Goal: Task Accomplishment & Management: Use online tool/utility

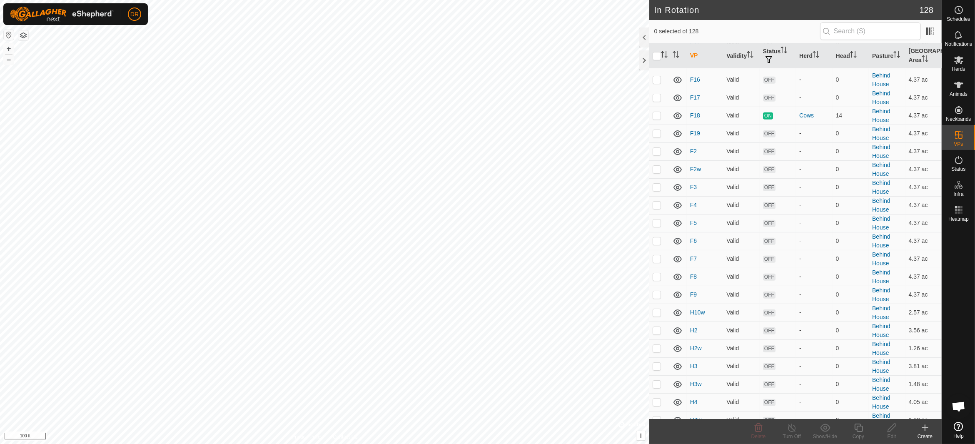
scroll to position [1042, 0]
click at [658, 297] on p-checkbox at bounding box center [657, 300] width 8 height 7
checkbox input "true"
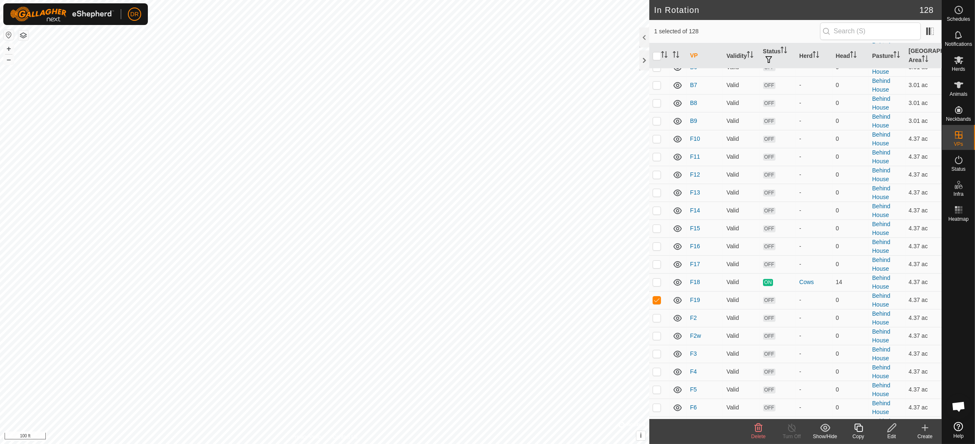
click at [858, 428] on icon at bounding box center [859, 428] width 10 height 10
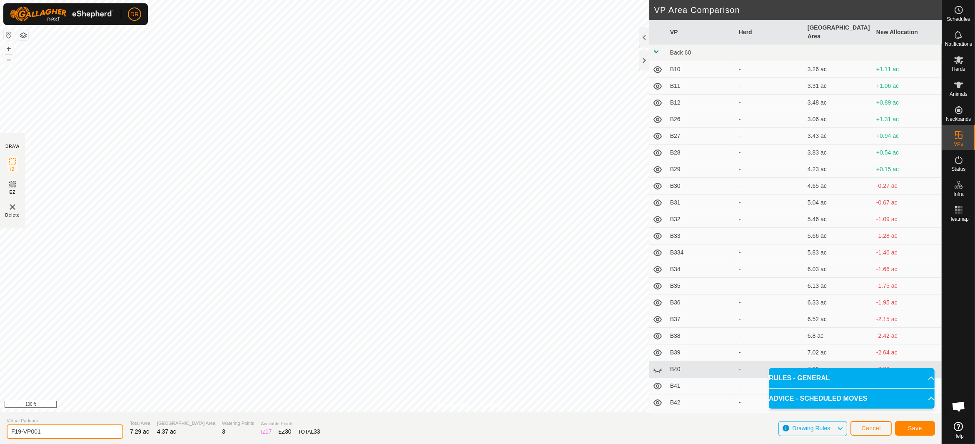
drag, startPoint x: 51, startPoint y: 430, endPoint x: 0, endPoint y: 435, distance: 51.5
click at [0, 435] on section "Virtual Paddock F19-VP001 Total Area 7.29 ac Grazing Area 4.37 ac Watering Poin…" at bounding box center [471, 428] width 942 height 32
type input "F20"
click at [913, 430] on span "Save" at bounding box center [915, 428] width 14 height 7
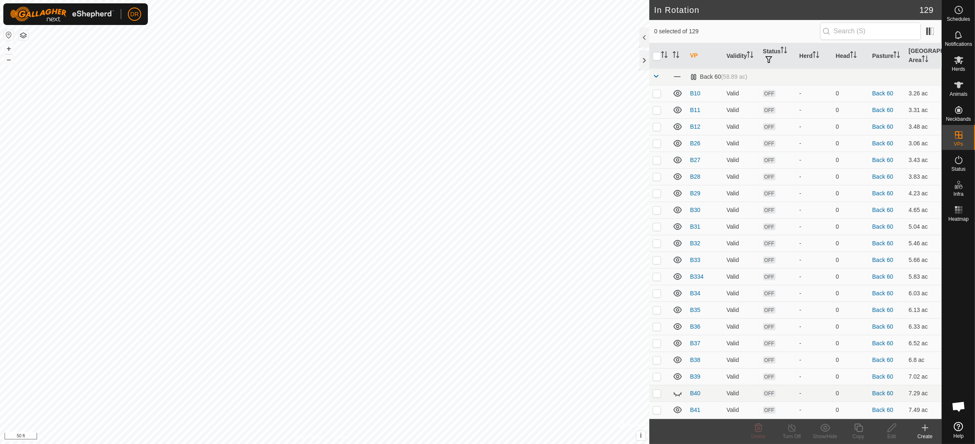
checkbox input "true"
click at [858, 430] on icon at bounding box center [859, 428] width 10 height 10
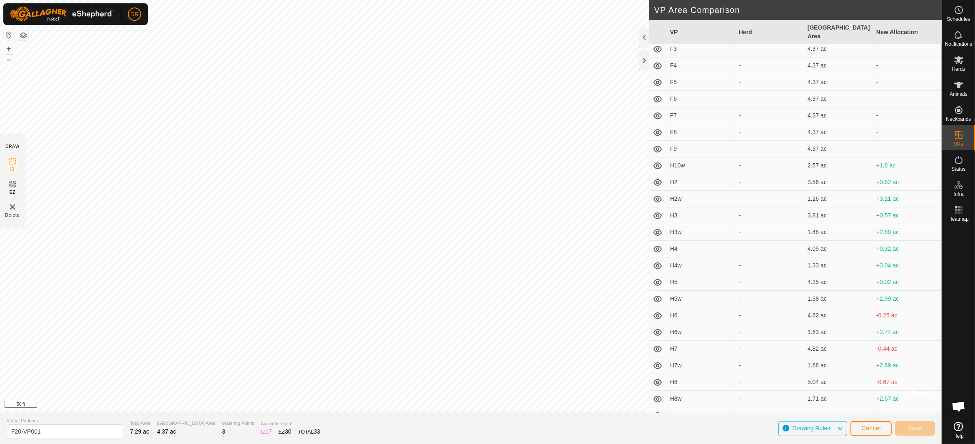
scroll to position [1292, 0]
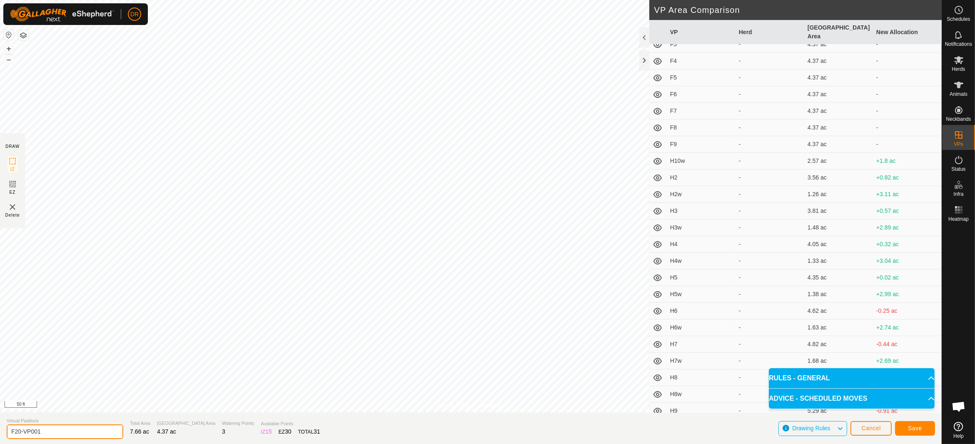
drag, startPoint x: 60, startPoint y: 428, endPoint x: 0, endPoint y: 430, distance: 60.4
click at [0, 428] on section "Virtual Paddock F20-VP001 Total Area 7.66 ac Grazing Area 4.37 ac Watering Poin…" at bounding box center [471, 428] width 942 height 32
type input "F21"
click at [909, 428] on span "Save" at bounding box center [915, 428] width 14 height 7
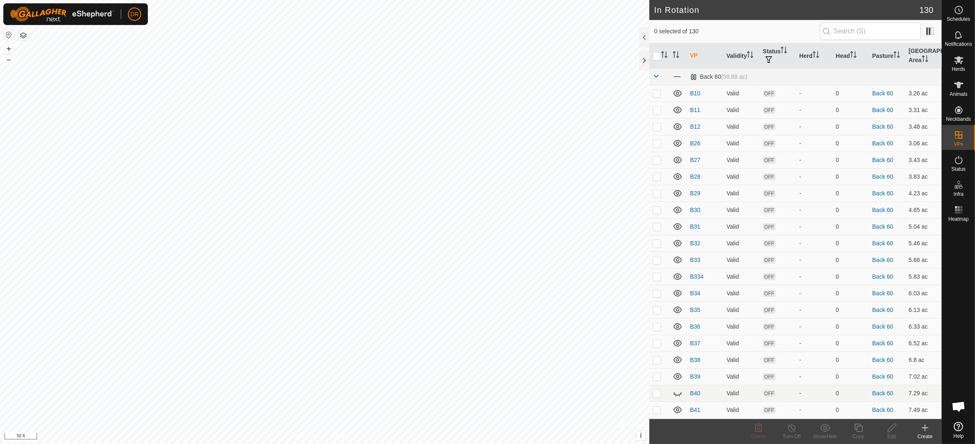
checkbox input "true"
click at [858, 433] on div "Copy" at bounding box center [858, 436] width 33 height 7
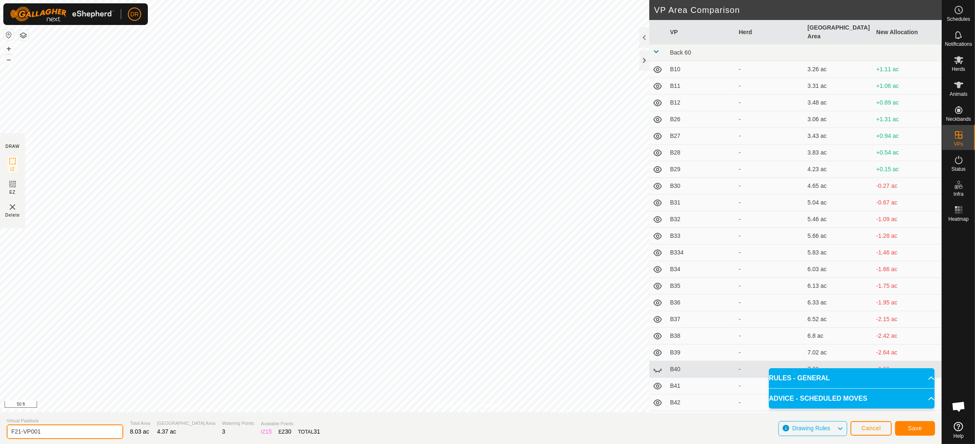
drag, startPoint x: 62, startPoint y: 431, endPoint x: 0, endPoint y: 430, distance: 61.7
click at [0, 430] on section "Virtual Paddock F21-VP001 Total Area 8.03 ac Grazing Area 4.37 ac Watering Poin…" at bounding box center [471, 428] width 942 height 32
type input "F22"
click at [908, 428] on span "Save" at bounding box center [915, 428] width 14 height 7
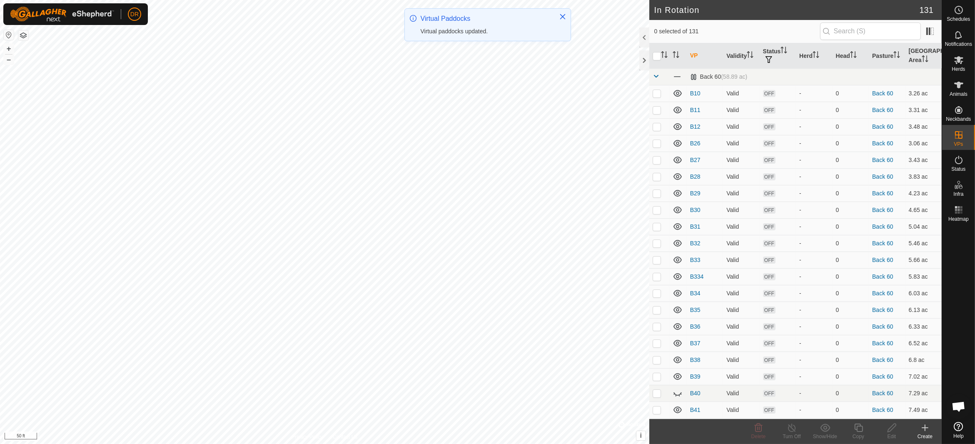
checkbox input "true"
click at [860, 433] on div "Copy" at bounding box center [858, 436] width 33 height 7
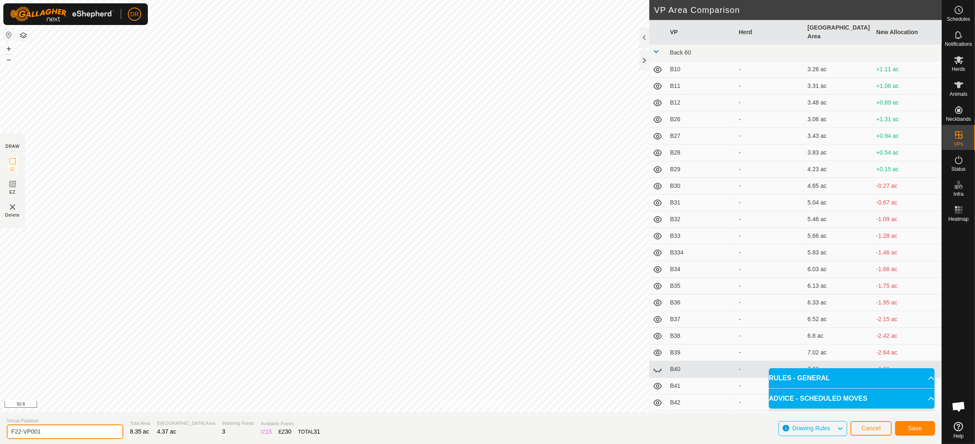
drag, startPoint x: 65, startPoint y: 433, endPoint x: 0, endPoint y: 436, distance: 65.5
click at [2, 436] on section "Virtual Paddock F22-VP001 Total Area 8.35 ac Grazing Area 4.37 ac Watering Poin…" at bounding box center [471, 428] width 942 height 32
type input "F23"
click at [917, 425] on span "Save" at bounding box center [915, 428] width 14 height 7
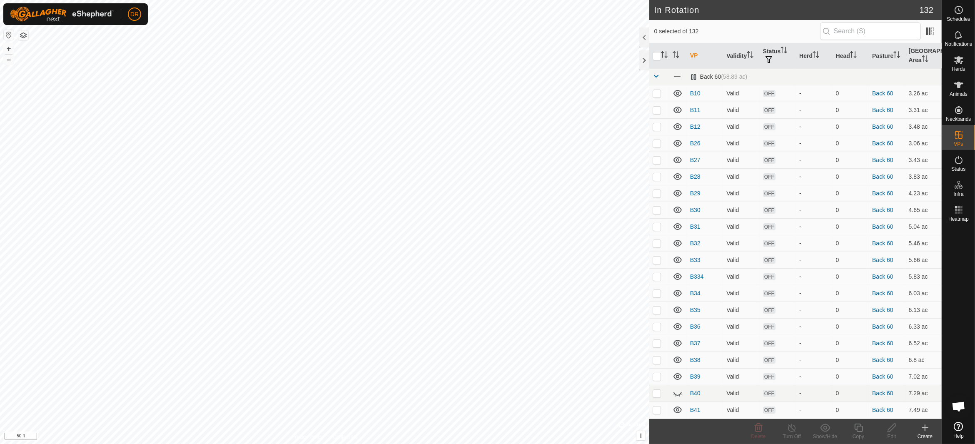
checkbox input "true"
click at [862, 430] on icon at bounding box center [859, 428] width 8 height 8
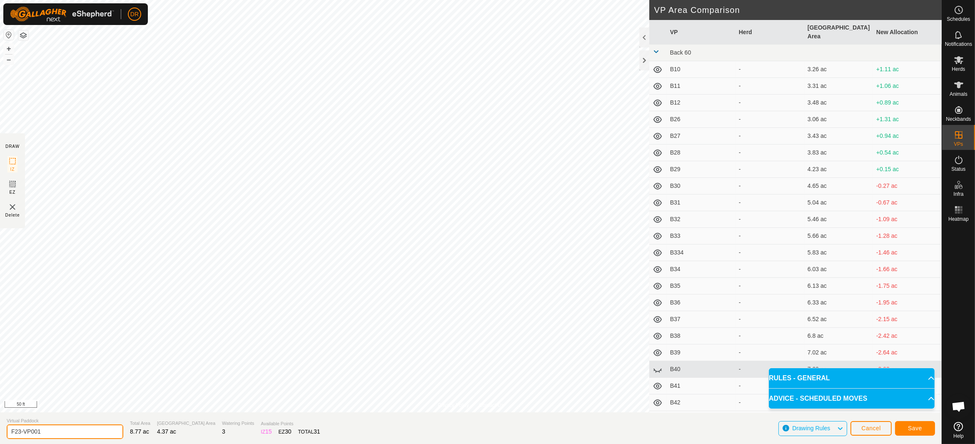
drag, startPoint x: 34, startPoint y: 432, endPoint x: 0, endPoint y: 430, distance: 34.2
click at [0, 430] on section "Virtual Paddock F23-VP001 Total Area 8.77 ac Grazing Area 4.37 ac Watering Poin…" at bounding box center [471, 428] width 942 height 32
type input "F24"
click at [914, 429] on span "Save" at bounding box center [915, 428] width 14 height 7
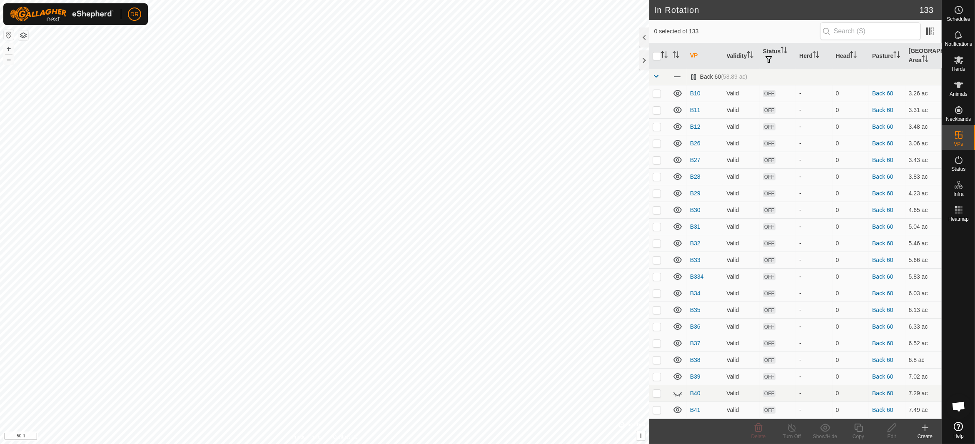
checkbox input "true"
click at [855, 427] on icon at bounding box center [859, 428] width 8 height 8
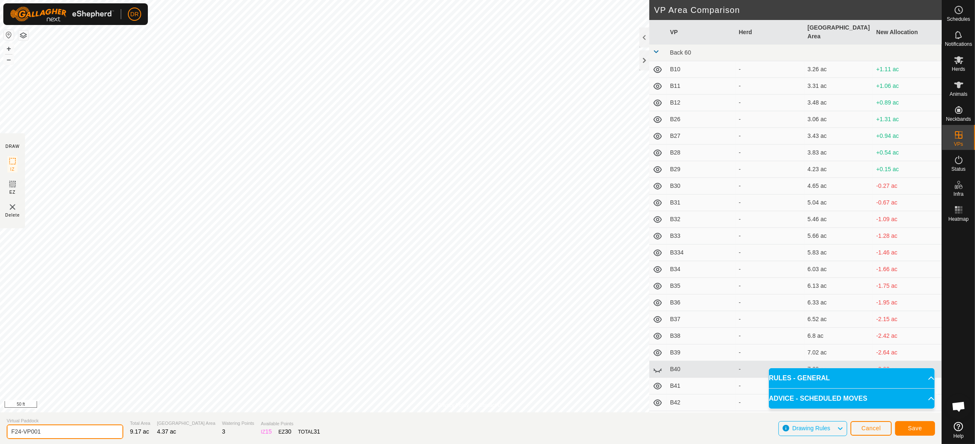
drag, startPoint x: 53, startPoint y: 429, endPoint x: 1, endPoint y: 432, distance: 51.7
click at [0, 432] on section "Virtual Paddock F24-VP001 Total Area 9.17 ac Grazing Area 4.37 ac Watering Poin…" at bounding box center [471, 428] width 942 height 32
click at [918, 425] on span "Save" at bounding box center [915, 428] width 14 height 7
drag, startPoint x: 32, startPoint y: 431, endPoint x: 0, endPoint y: 433, distance: 31.7
click at [0, 433] on section "Virtual Paddock F25 Total Area 8.77 ac Grazing Area 4.37 ac Watering Points 3 A…" at bounding box center [471, 428] width 942 height 32
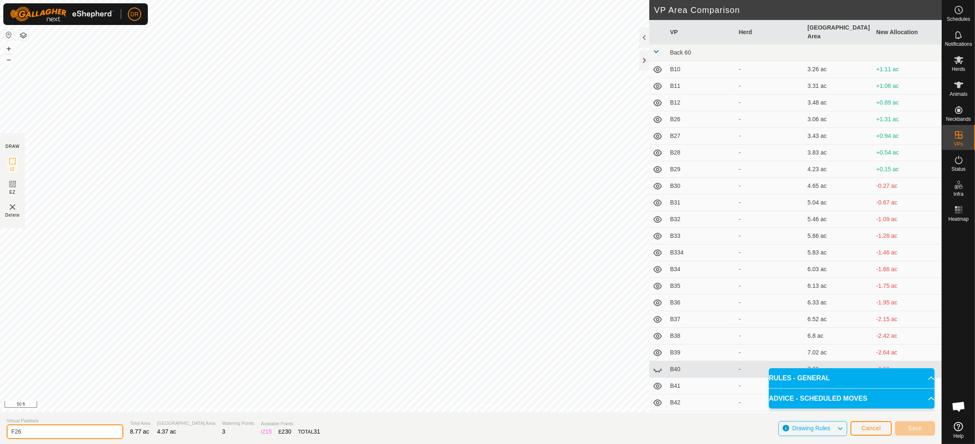
type input "F26"
click at [860, 427] on button "Cancel" at bounding box center [871, 428] width 41 height 15
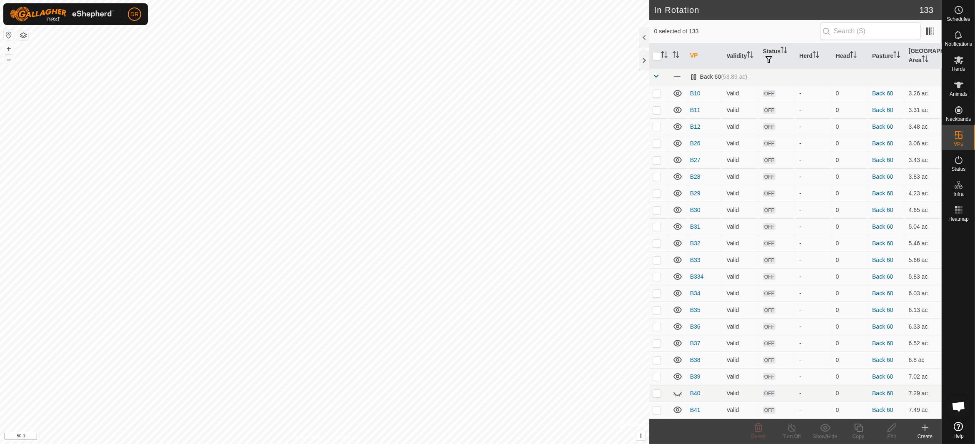
checkbox input "true"
click at [866, 432] on copy-svg-icon at bounding box center [858, 428] width 33 height 10
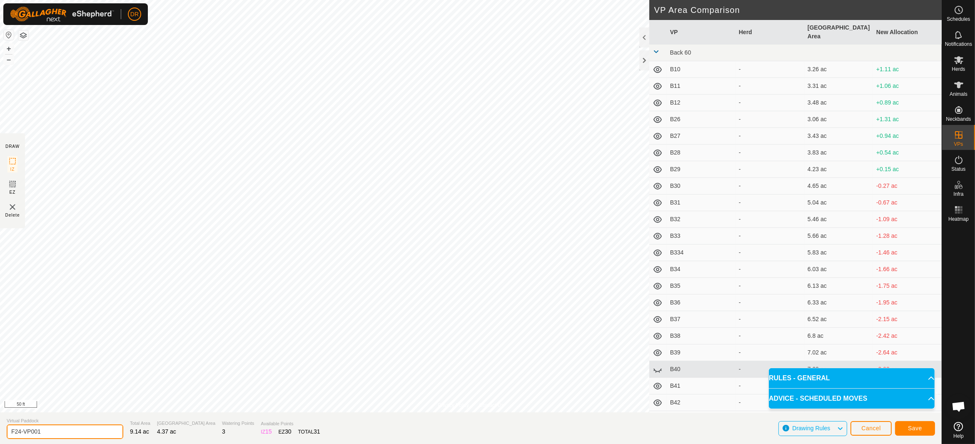
drag, startPoint x: 66, startPoint y: 437, endPoint x: 0, endPoint y: 435, distance: 65.8
click at [0, 435] on section "Virtual Paddock F24-VP001 Total Area 9.14 ac Grazing Area 4.37 ac Watering Poin…" at bounding box center [471, 428] width 942 height 32
type input "F25"
click at [919, 427] on span "Save" at bounding box center [915, 428] width 14 height 7
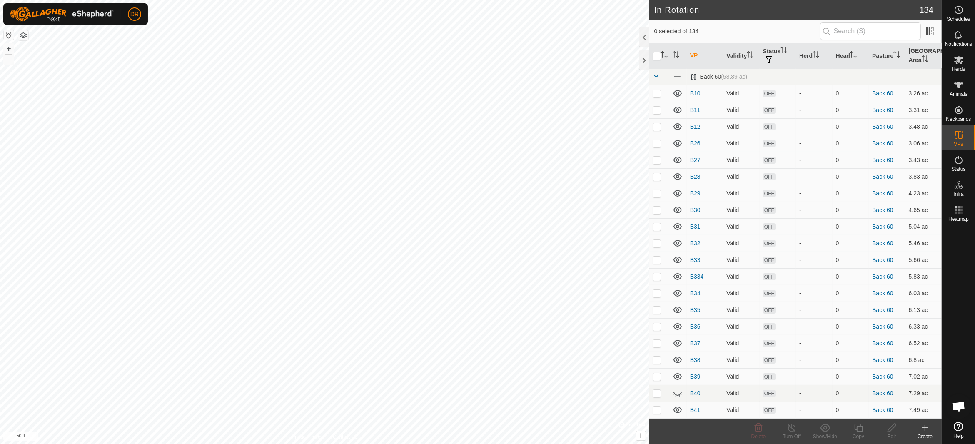
checkbox input "true"
click at [856, 428] on icon at bounding box center [859, 428] width 10 height 10
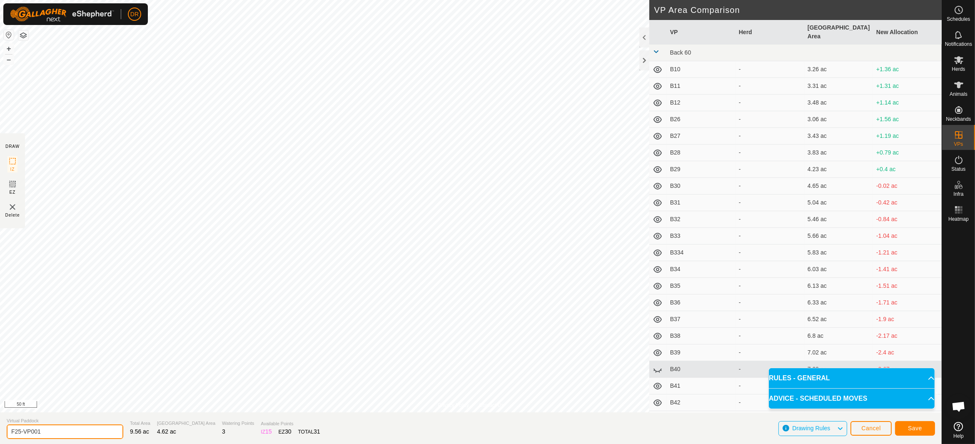
drag, startPoint x: 47, startPoint y: 433, endPoint x: 0, endPoint y: 428, distance: 47.7
click at [0, 428] on section "Virtual Paddock F25-VP001 Total Area 9.56 ac Grazing Area 4.62 ac Watering Poin…" at bounding box center [471, 428] width 942 height 32
type input "F26"
click at [918, 428] on span "Save" at bounding box center [915, 428] width 14 height 7
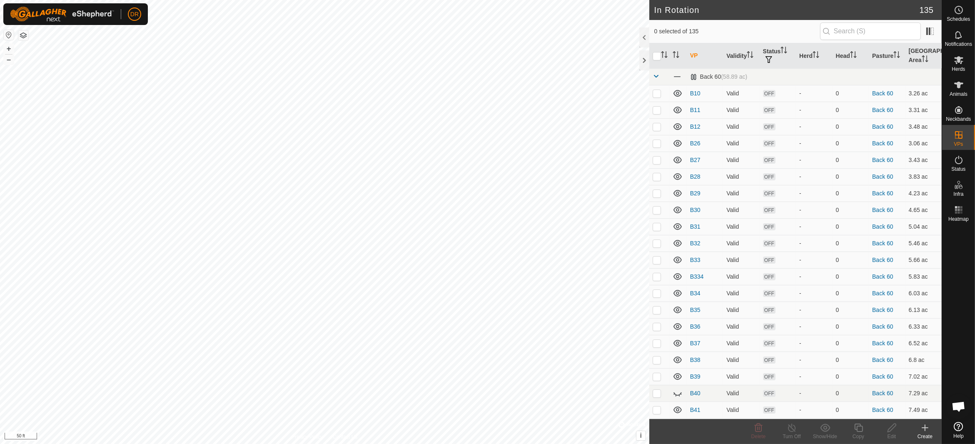
checkbox input "true"
click at [860, 428] on icon at bounding box center [859, 428] width 10 height 10
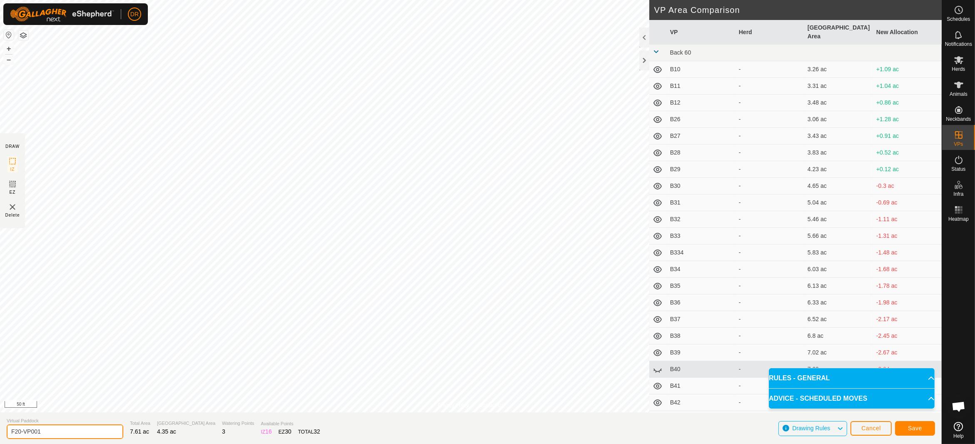
drag, startPoint x: 74, startPoint y: 430, endPoint x: 0, endPoint y: 427, distance: 73.8
click at [0, 427] on section "Virtual Paddock F20-VP001 Total Area 7.61 ac Grazing Area 4.35 ac Watering Poin…" at bounding box center [471, 428] width 942 height 32
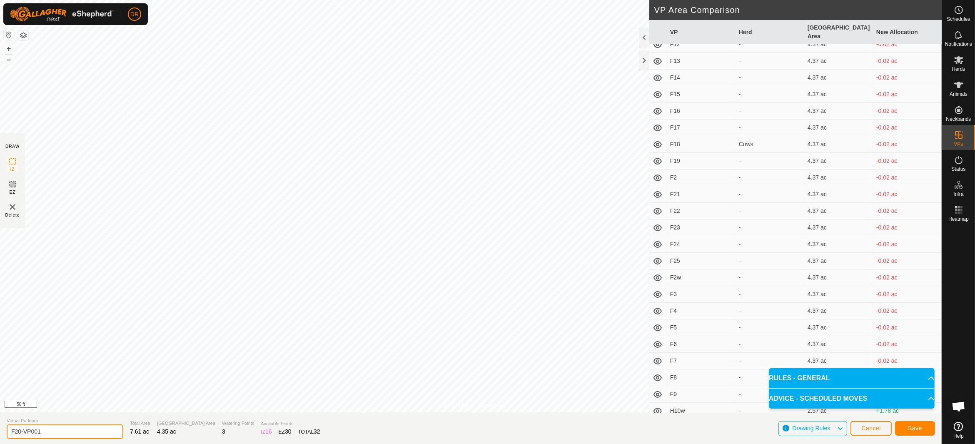
scroll to position [1083, 0]
type input "F27"
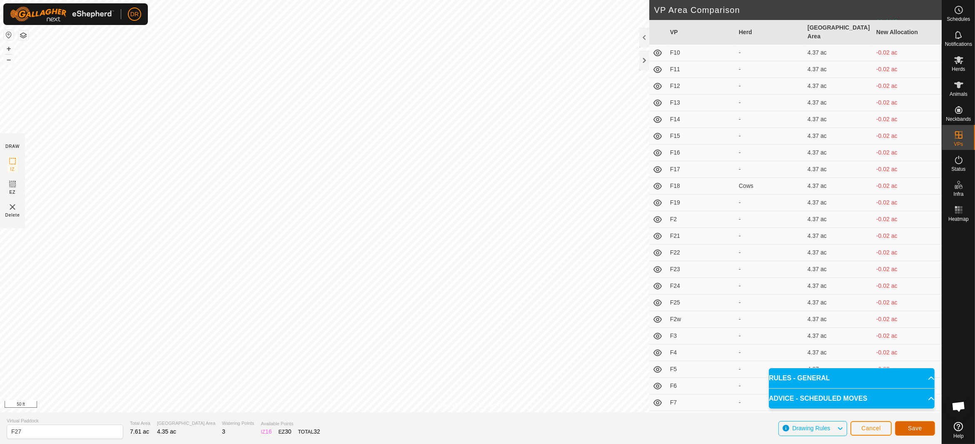
click at [915, 432] on button "Save" at bounding box center [915, 428] width 40 height 15
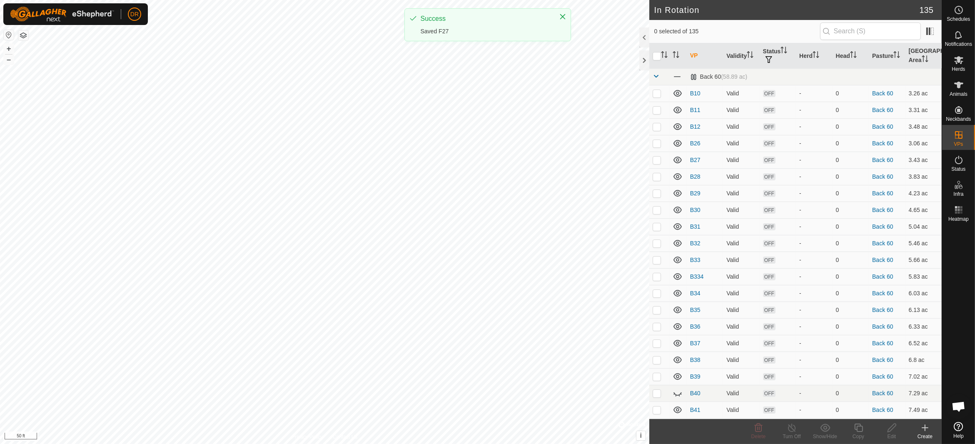
checkbox input "true"
checkbox input "false"
checkbox input "true"
click at [857, 427] on icon at bounding box center [859, 428] width 8 height 8
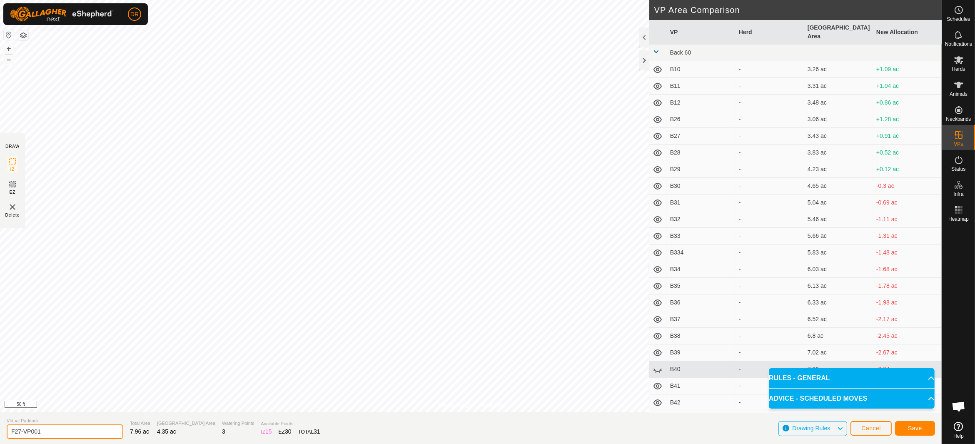
drag, startPoint x: 56, startPoint y: 430, endPoint x: 0, endPoint y: 432, distance: 56.3
click at [0, 432] on section "Virtual Paddock F27-VP001 Total Area 7.96 ac Grazing Area 4.35 ac Watering Poin…" at bounding box center [471, 428] width 942 height 32
type input "F28"
click at [919, 427] on span "Save" at bounding box center [915, 428] width 14 height 7
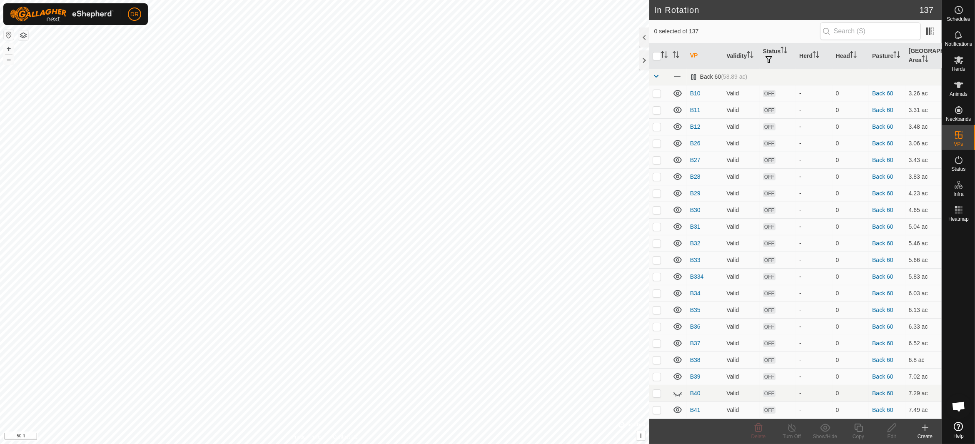
checkbox input "true"
click at [862, 432] on icon at bounding box center [859, 428] width 8 height 8
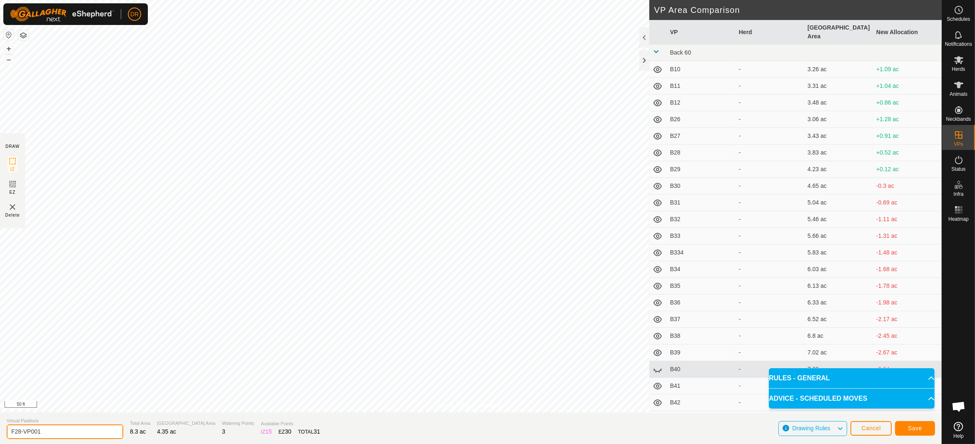
drag, startPoint x: 55, startPoint y: 432, endPoint x: 0, endPoint y: 427, distance: 54.8
click at [0, 427] on section "Virtual Paddock F28-VP001 Total Area 8.3 ac Grazing Area 4.35 ac Watering Point…" at bounding box center [471, 428] width 942 height 32
type input "F29"
click at [920, 430] on span "Save" at bounding box center [915, 428] width 14 height 7
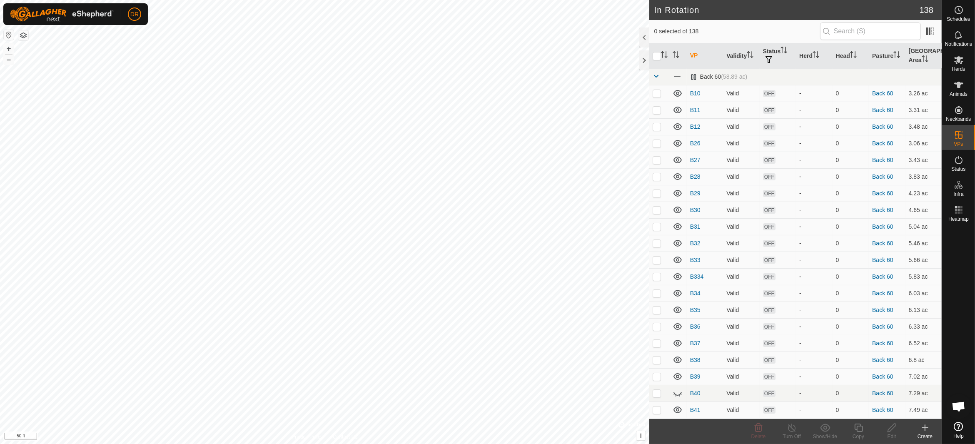
checkbox input "true"
click at [860, 435] on div "Copy" at bounding box center [858, 436] width 33 height 7
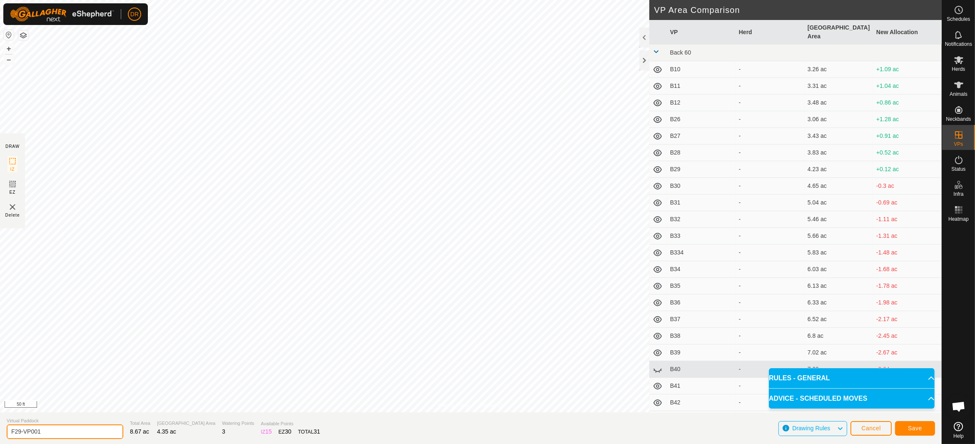
drag, startPoint x: 46, startPoint y: 433, endPoint x: 0, endPoint y: 431, distance: 46.3
click at [0, 431] on section "Virtual Paddock F29-VP001 Total Area 8.67 ac Grazing Area 4.35 ac Watering Poin…" at bounding box center [471, 428] width 942 height 32
type input "F30"
click at [905, 428] on button "Save" at bounding box center [915, 428] width 40 height 15
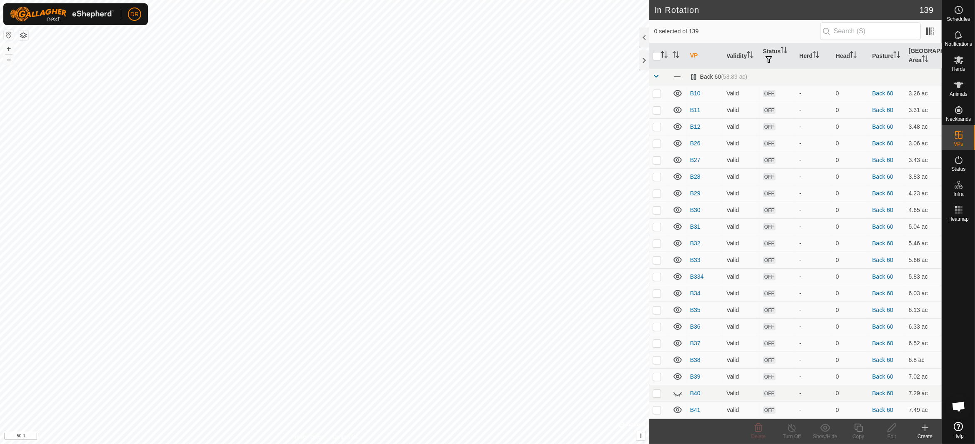
checkbox input "true"
click at [863, 434] on div "Copy" at bounding box center [858, 436] width 33 height 7
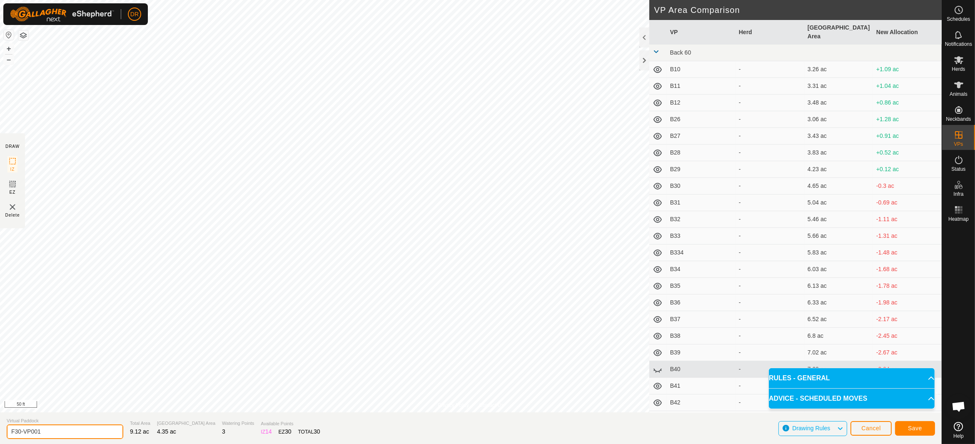
drag, startPoint x: 47, startPoint y: 432, endPoint x: 0, endPoint y: 437, distance: 47.0
click at [0, 437] on section "Virtual Paddock F30-VP001 Total Area 9.12 ac Grazing Area 4.35 ac Watering Poin…" at bounding box center [471, 428] width 942 height 32
type input "F31"
click at [919, 428] on span "Save" at bounding box center [915, 428] width 14 height 7
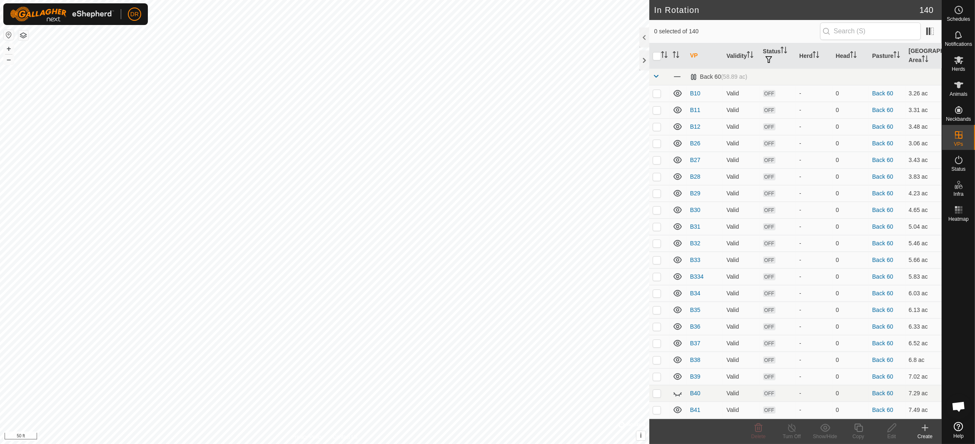
checkbox input "true"
click at [863, 431] on icon at bounding box center [859, 428] width 10 height 10
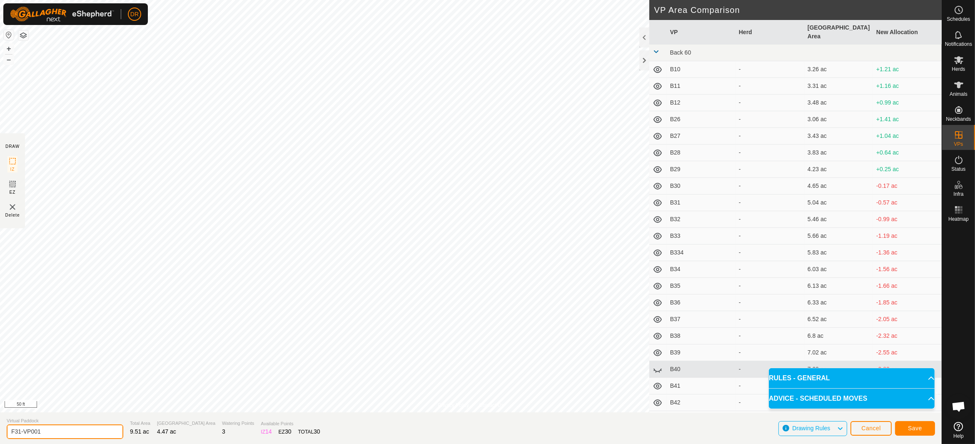
drag, startPoint x: 42, startPoint y: 432, endPoint x: 0, endPoint y: 430, distance: 41.7
click at [0, 430] on section "Virtual Paddock F31-VP001 Total Area 9.51 ac Grazing Area 4.47 ac Watering Poin…" at bounding box center [471, 428] width 942 height 32
type input "F32"
click at [916, 425] on button "Save" at bounding box center [915, 428] width 40 height 15
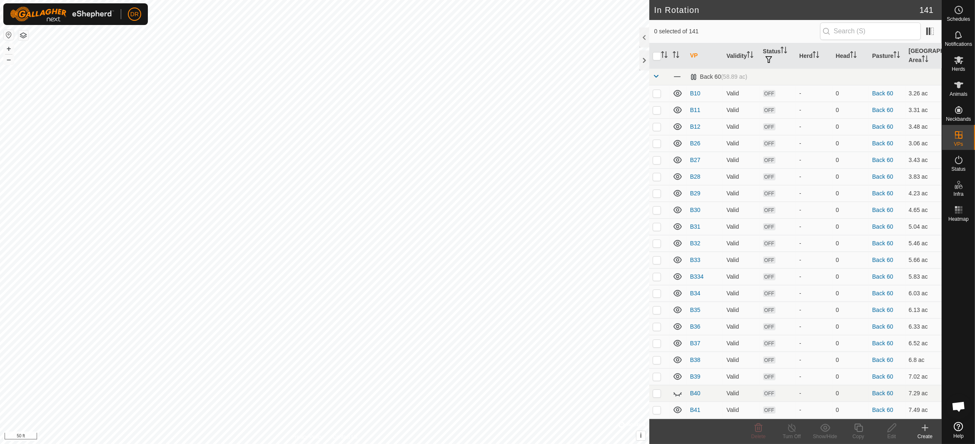
checkbox input "true"
click at [864, 432] on copy-svg-icon at bounding box center [858, 428] width 33 height 10
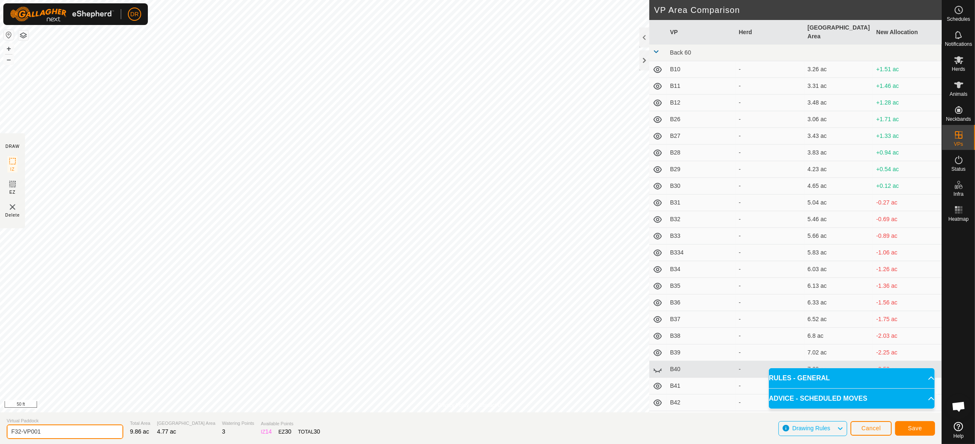
drag, startPoint x: 45, startPoint y: 432, endPoint x: 0, endPoint y: 431, distance: 45.0
click at [0, 431] on section "Virtual Paddock F32-VP001 Total Area 9.86 ac Grazing Area 4.77 ac Watering Poin…" at bounding box center [471, 428] width 942 height 32
type input "F33"
click at [913, 428] on span "Save" at bounding box center [915, 428] width 14 height 7
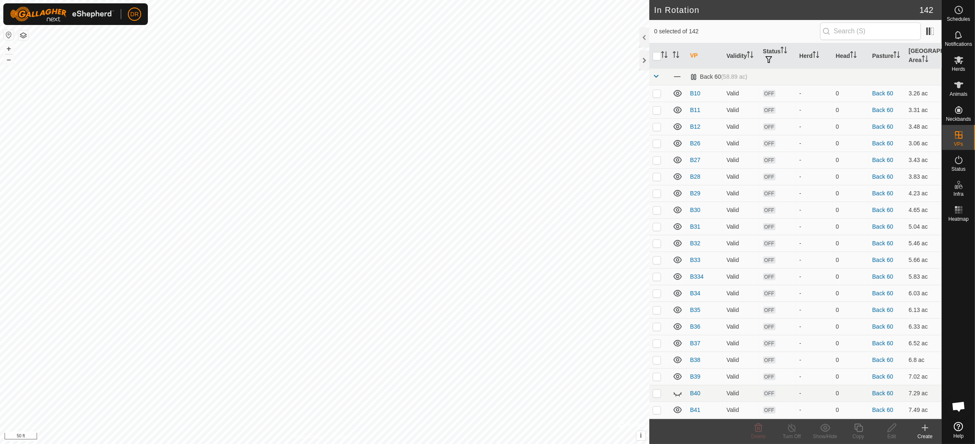
checkbox input "true"
click at [859, 428] on icon at bounding box center [859, 428] width 10 height 10
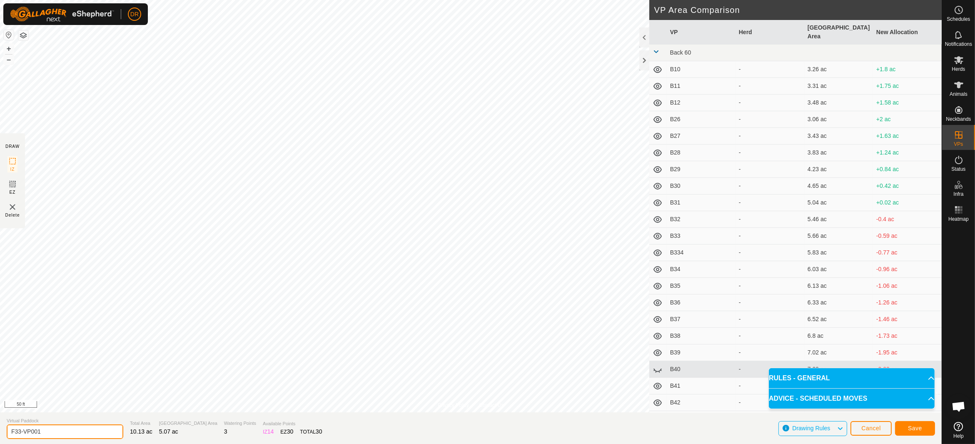
drag, startPoint x: 47, startPoint y: 430, endPoint x: 0, endPoint y: 430, distance: 47.1
click at [0, 430] on section "Virtual Paddock F33-VP001 Total Area 10.13 ac Grazing Area 5.07 ac Watering Poi…" at bounding box center [471, 428] width 942 height 32
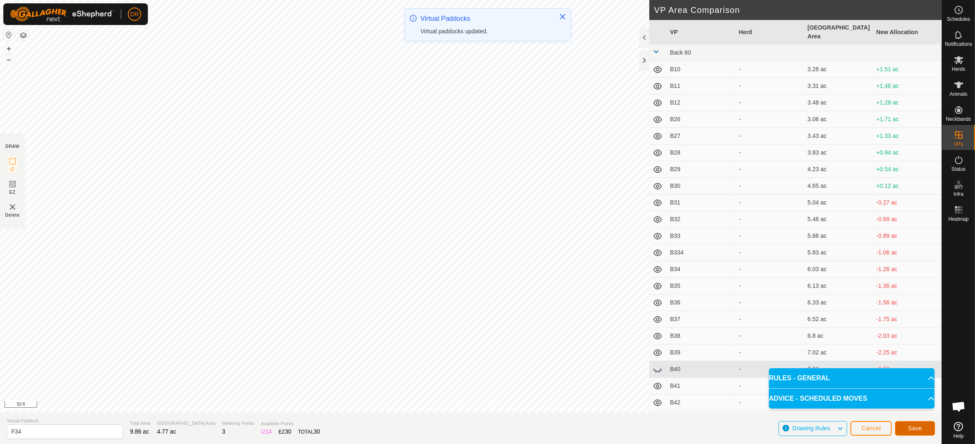
click at [920, 427] on span "Save" at bounding box center [915, 428] width 14 height 7
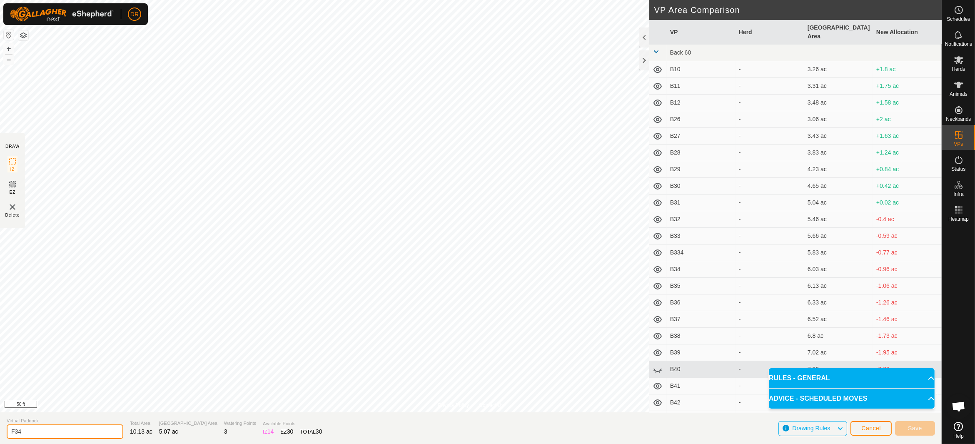
click at [37, 433] on input "F34" at bounding box center [65, 432] width 117 height 15
type input "F34"
click at [882, 430] on button "Cancel" at bounding box center [871, 428] width 41 height 15
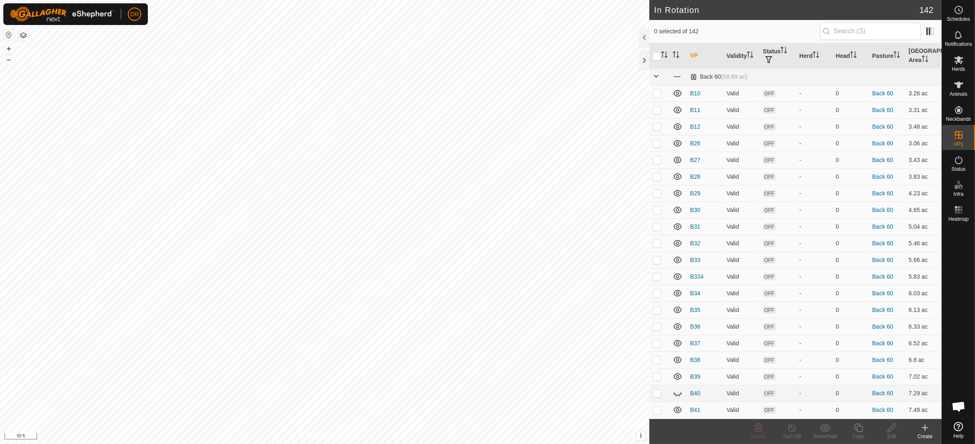
checkbox input "true"
click at [861, 435] on div "Copy" at bounding box center [858, 436] width 33 height 7
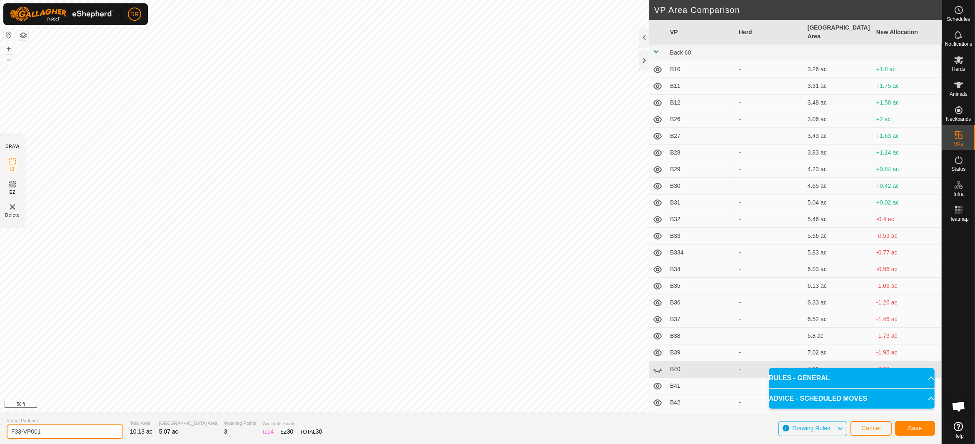
click at [0, 433] on section "Virtual Paddock F33-VP001 Total Area 10.13 ac Grazing Area 5.07 ac Watering Poi…" at bounding box center [471, 428] width 942 height 32
type input "F34"
click at [919, 427] on span "Save" at bounding box center [915, 428] width 14 height 7
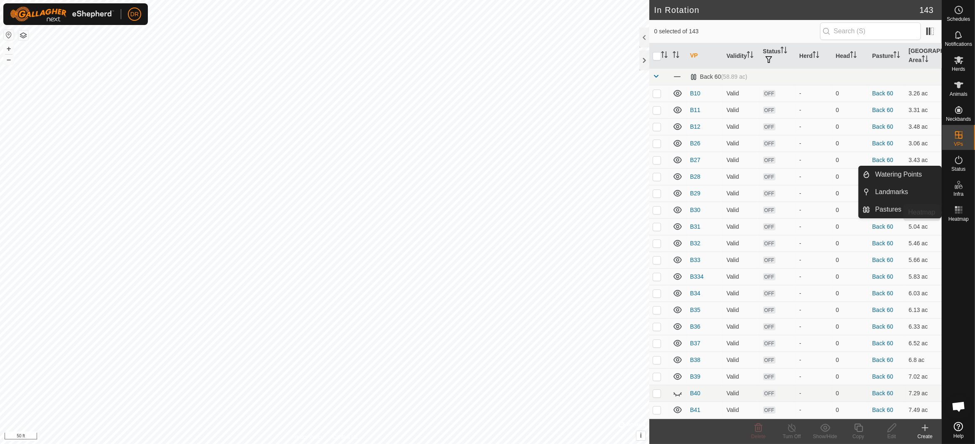
click at [962, 210] on rect at bounding box center [961, 210] width 2 height 2
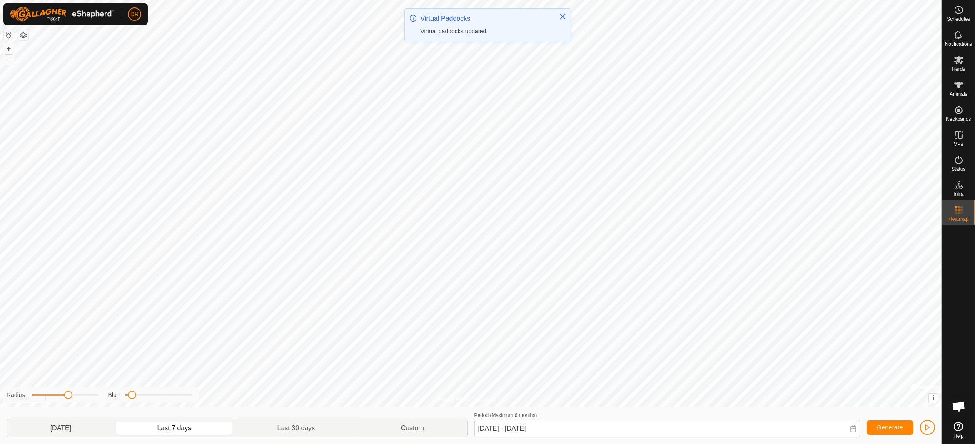
click at [92, 430] on p-togglebutton "[DATE]" at bounding box center [60, 428] width 107 height 17
click at [200, 430] on p-togglebutton "Last 7 days" at bounding box center [175, 428] width 120 height 17
click at [76, 429] on p-togglebutton "[DATE]" at bounding box center [60, 428] width 107 height 17
type input "[DATE] - [DATE]"
drag, startPoint x: 68, startPoint y: 396, endPoint x: 46, endPoint y: 397, distance: 22.1
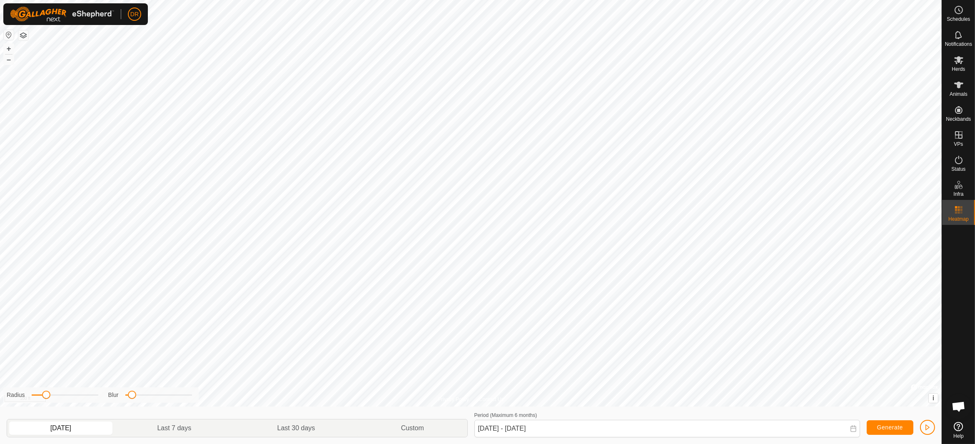
click at [46, 397] on span at bounding box center [46, 395] width 8 height 8
click at [880, 426] on span "Generate" at bounding box center [890, 427] width 26 height 7
drag, startPoint x: 48, startPoint y: 398, endPoint x: 64, endPoint y: 400, distance: 15.9
click at [64, 400] on div "Radius Blur" at bounding box center [100, 394] width 195 height 15
drag, startPoint x: 132, startPoint y: 395, endPoint x: 152, endPoint y: 400, distance: 19.6
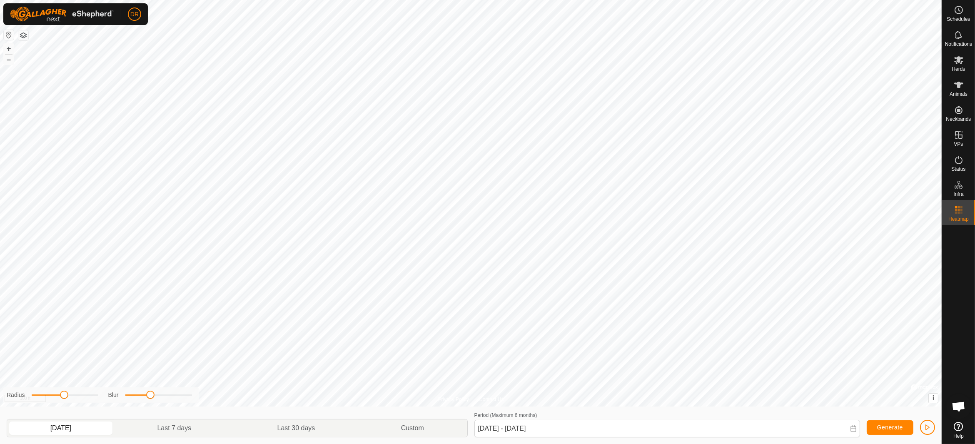
click at [152, 400] on div "Blur" at bounding box center [150, 395] width 84 height 9
click at [893, 430] on span "Generate" at bounding box center [890, 427] width 26 height 7
click at [930, 428] on span "button" at bounding box center [928, 427] width 7 height 7
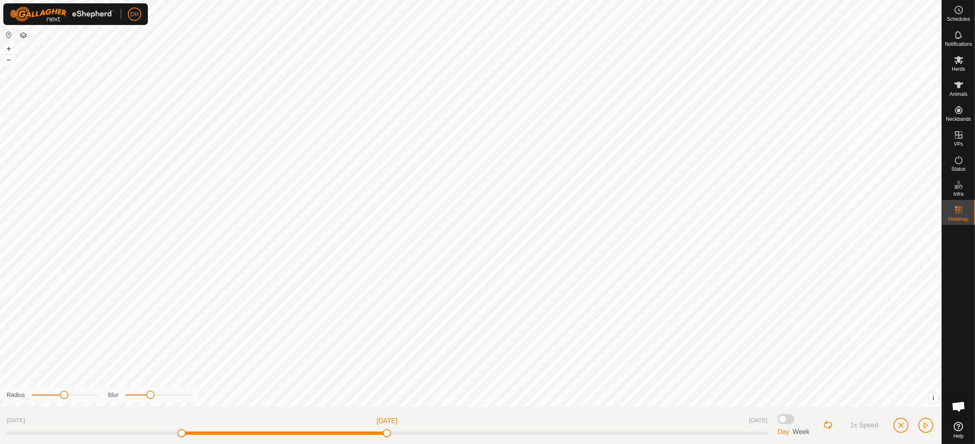
drag, startPoint x: 770, startPoint y: 435, endPoint x: 807, endPoint y: 443, distance: 38.9
click at [807, 443] on div "[DATE] [DATE] [DATE] Day Week 1x Speed" at bounding box center [471, 425] width 942 height 37
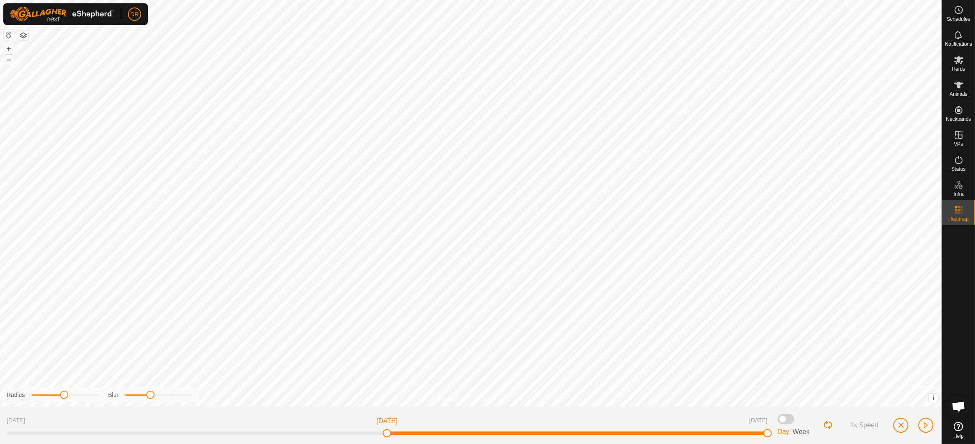
click at [802, 431] on span "Week" at bounding box center [801, 431] width 17 height 7
click at [801, 431] on span "Week" at bounding box center [801, 431] width 17 height 7
click at [782, 432] on span "Day" at bounding box center [784, 431] width 12 height 7
click at [784, 420] on span at bounding box center [786, 419] width 17 height 10
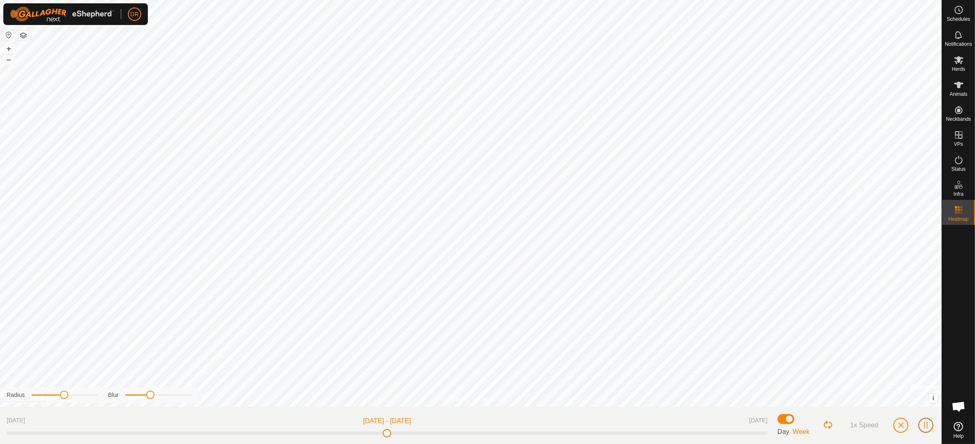
click at [927, 428] on span "button" at bounding box center [926, 425] width 7 height 7
click at [870, 425] on span "1x Speed" at bounding box center [864, 425] width 28 height 7
click at [870, 425] on span "2x Speed" at bounding box center [864, 425] width 28 height 7
click at [870, 425] on span "1x Speed" at bounding box center [864, 425] width 28 height 7
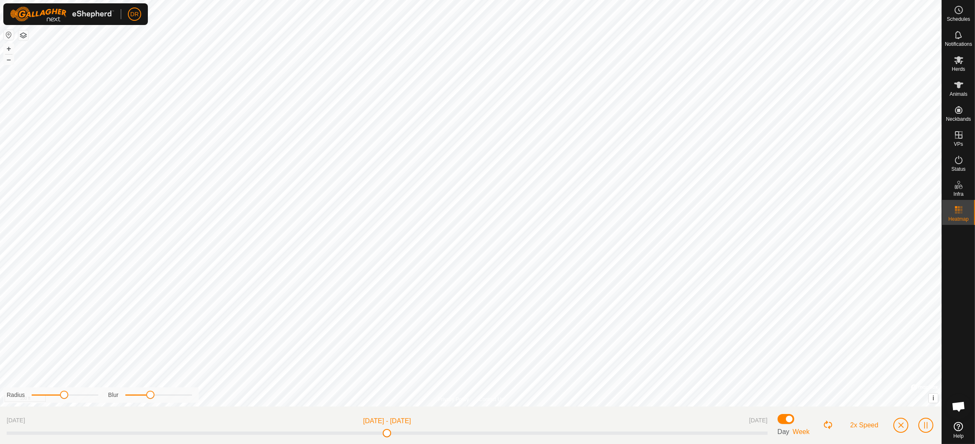
click at [870, 425] on span "2x Speed" at bounding box center [864, 425] width 28 height 7
click at [870, 425] on span "1x Speed" at bounding box center [864, 425] width 28 height 7
click at [870, 425] on span "2x Speed" at bounding box center [864, 425] width 28 height 7
click at [870, 425] on span "1x Speed" at bounding box center [864, 425] width 28 height 7
drag, startPoint x: 387, startPoint y: 432, endPoint x: 518, endPoint y: 434, distance: 130.8
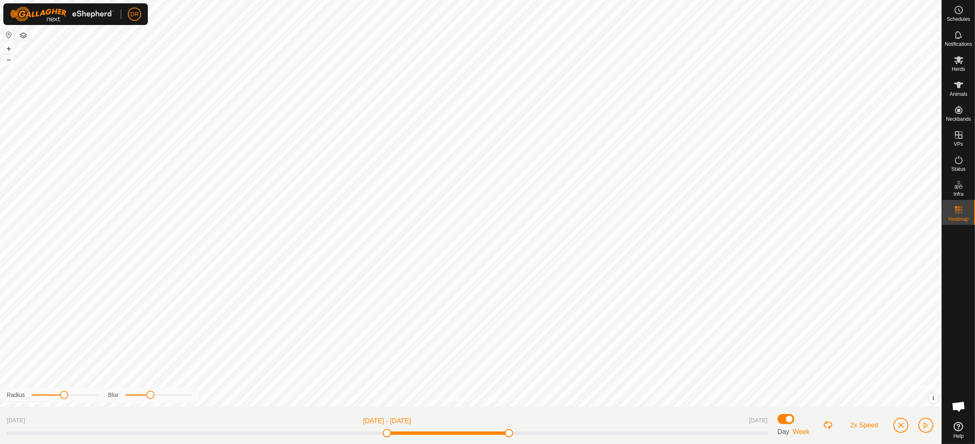
click at [513, 434] on span at bounding box center [509, 433] width 8 height 8
click at [927, 425] on span "button" at bounding box center [926, 425] width 7 height 7
